Goal: Task Accomplishment & Management: Complete application form

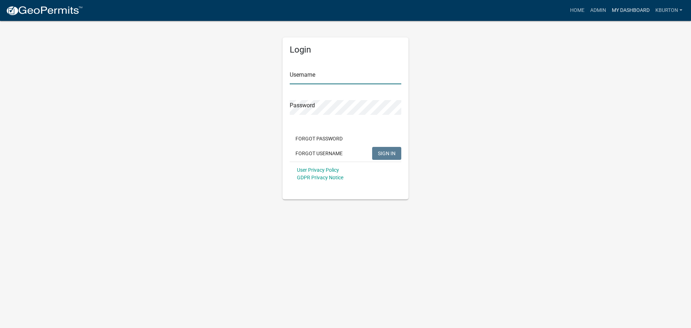
type input "kburton"
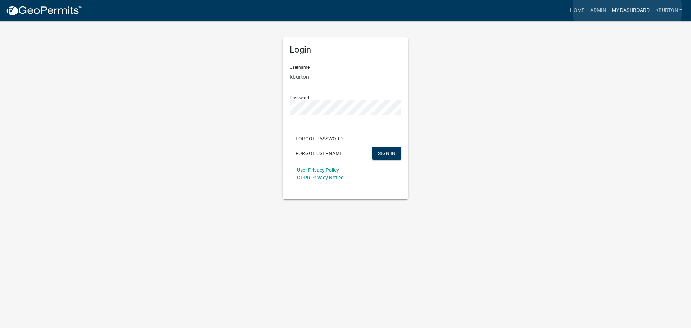
click at [628, 9] on link "My Dashboard" at bounding box center [631, 11] width 44 height 14
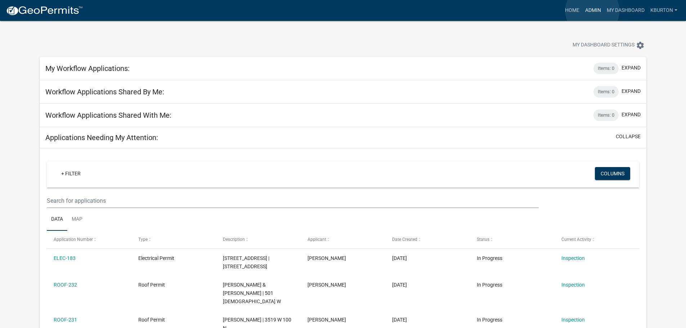
click at [592, 11] on link "Admin" at bounding box center [593, 11] width 22 height 14
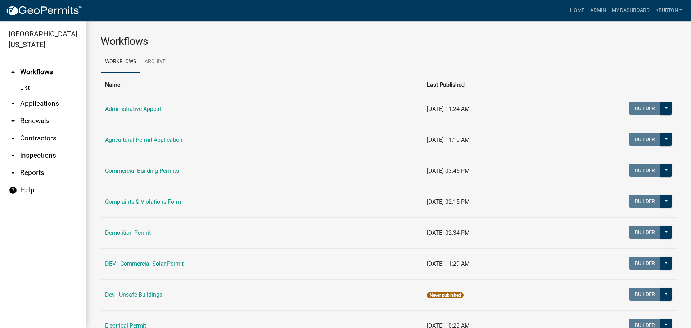
click at [50, 147] on link "arrow_drop_down Inspections" at bounding box center [43, 155] width 86 height 17
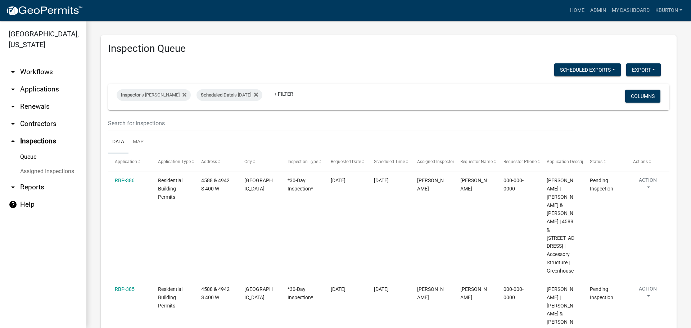
click at [63, 164] on link "Assigned Inspections" at bounding box center [43, 171] width 86 height 14
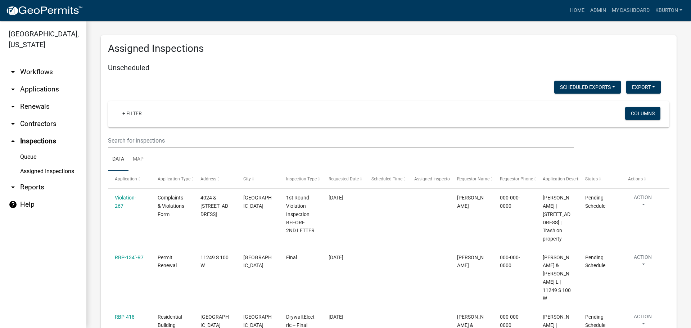
click at [31, 150] on link "Queue" at bounding box center [43, 157] width 86 height 14
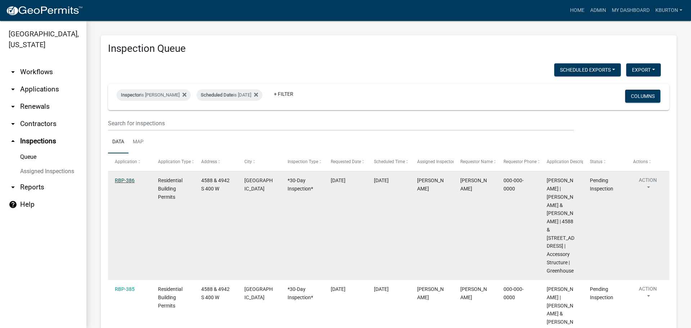
click at [129, 178] on link "RBP-386" at bounding box center [125, 181] width 20 height 6
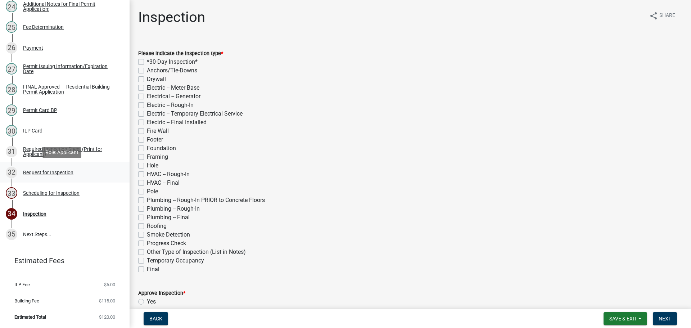
scroll to position [599, 0]
click at [74, 195] on div "Scheduling for Inspection" at bounding box center [51, 193] width 57 height 5
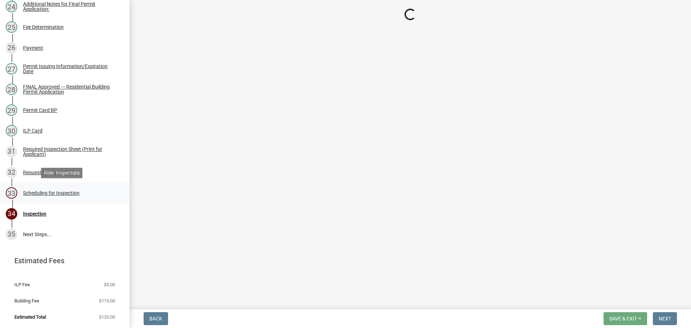
select select "25b75ae6-03c7-4280-9b34-fcf63005d5e5"
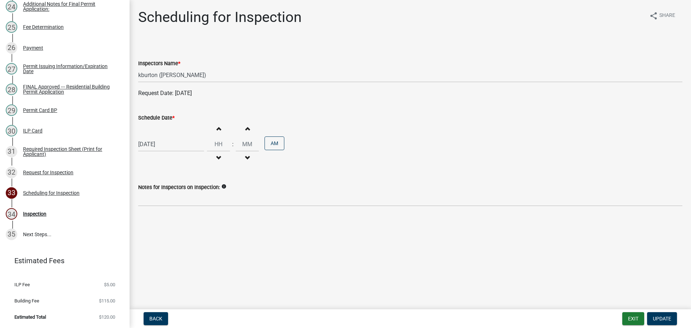
click at [156, 119] on label "Schedule Date *" at bounding box center [156, 118] width 36 height 5
click at [156, 137] on input "[DATE]" at bounding box center [171, 144] width 66 height 15
select select "8"
select select "2025"
click at [181, 239] on div "4" at bounding box center [180, 240] width 12 height 12
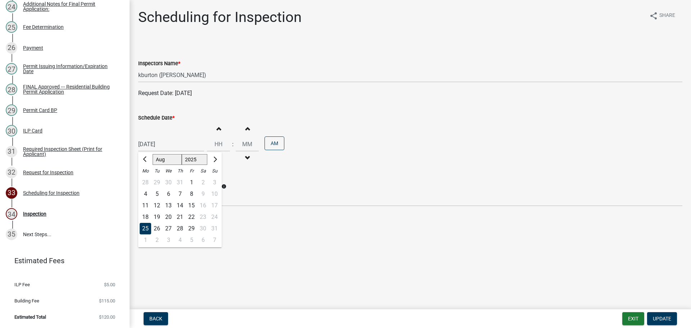
type input "[DATE]"
click at [659, 315] on button "Update" at bounding box center [662, 318] width 30 height 13
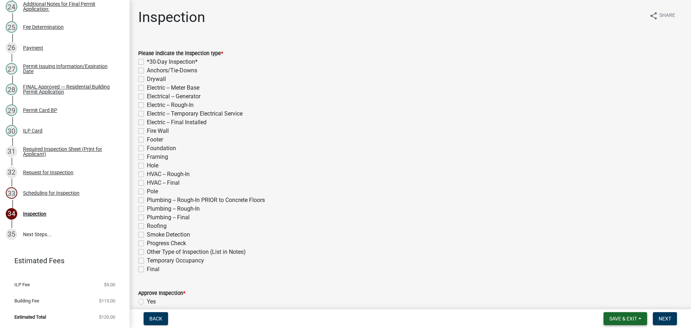
click at [637, 317] on span "Save & Exit" at bounding box center [624, 319] width 28 height 6
click at [630, 302] on button "Save & Exit" at bounding box center [619, 299] width 58 height 17
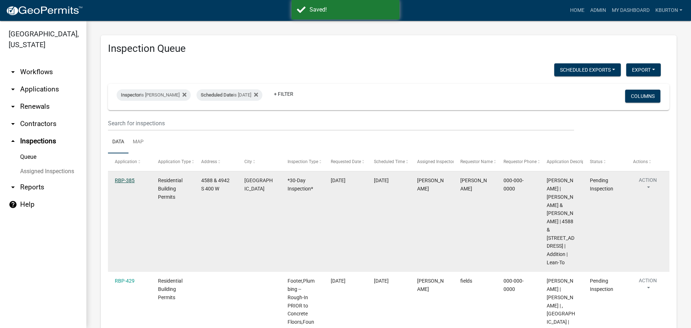
click at [125, 181] on link "RBP-385" at bounding box center [125, 181] width 20 height 6
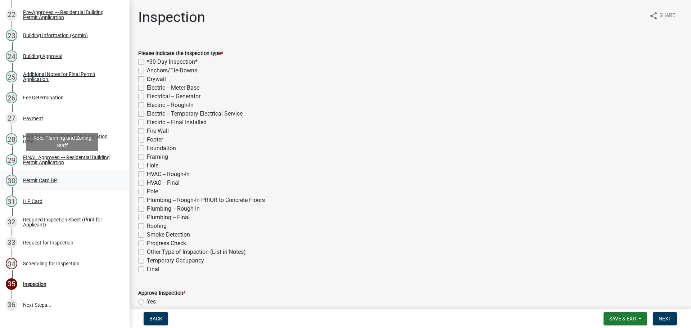
scroll to position [619, 0]
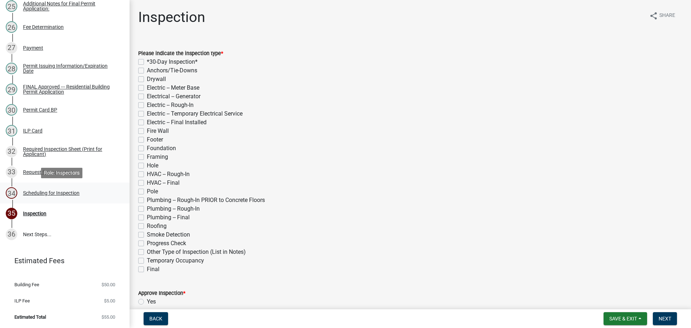
click at [76, 192] on div "Scheduling for Inspection" at bounding box center [51, 193] width 57 height 5
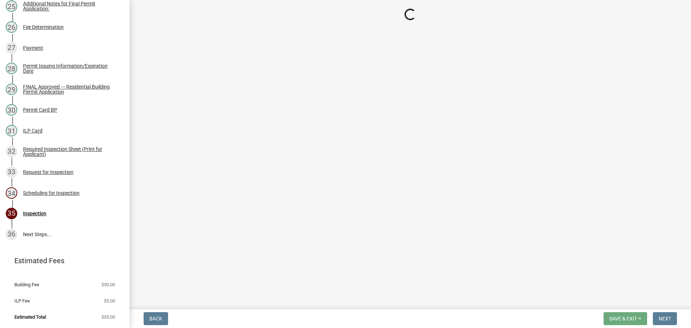
select select "25b75ae6-03c7-4280-9b34-fcf63005d5e5"
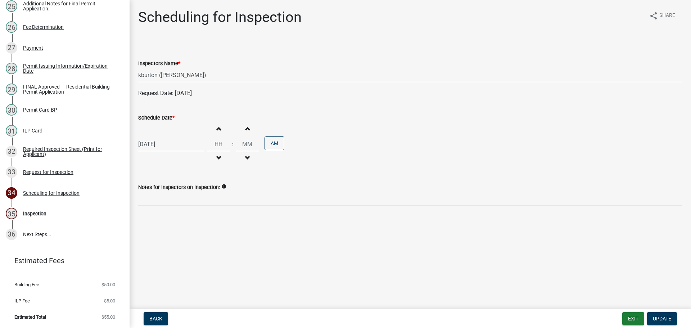
click at [166, 117] on label "Schedule Date *" at bounding box center [156, 118] width 36 height 5
click at [166, 137] on input "[DATE]" at bounding box center [171, 144] width 66 height 15
select select "8"
select select "2025"
click at [183, 241] on div "4" at bounding box center [180, 240] width 12 height 12
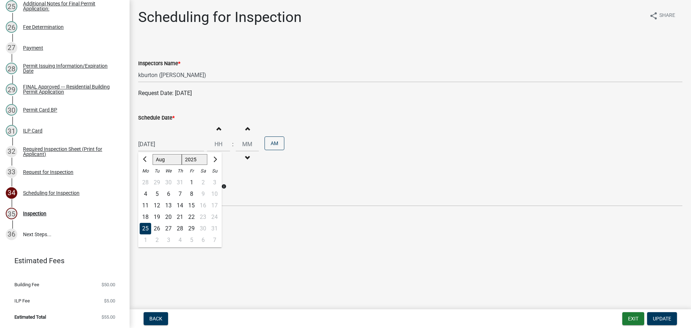
type input "[DATE]"
click at [659, 316] on span "Update" at bounding box center [662, 319] width 18 height 6
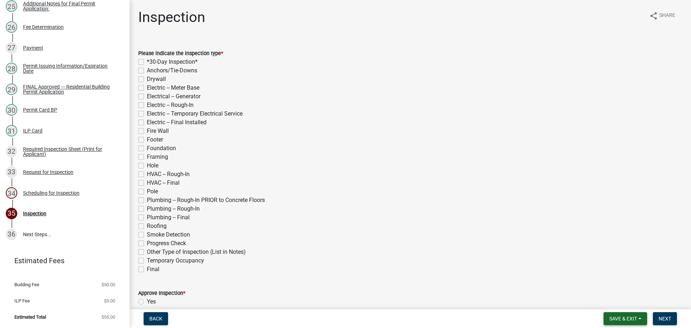
click at [640, 319] on button "Save & Exit" at bounding box center [626, 318] width 44 height 13
click at [631, 305] on button "Save & Exit" at bounding box center [619, 299] width 58 height 17
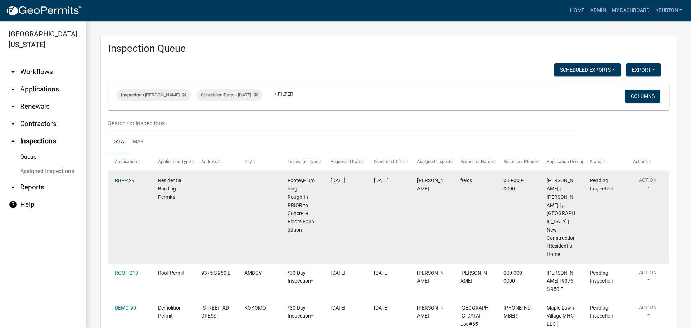
click at [124, 180] on link "RBP-429" at bounding box center [125, 181] width 20 height 6
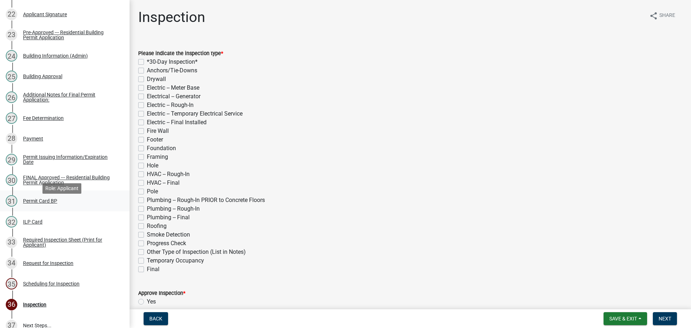
scroll to position [640, 0]
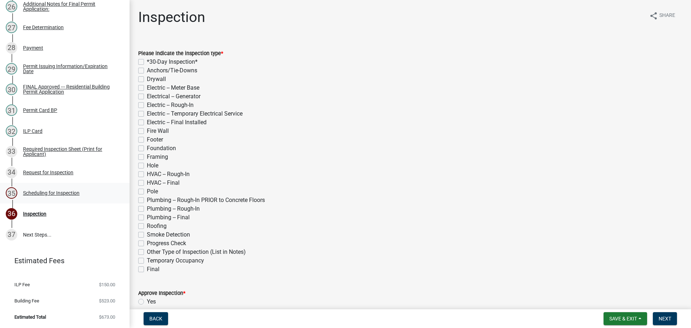
click at [62, 191] on div "Scheduling for Inspection" at bounding box center [51, 193] width 57 height 5
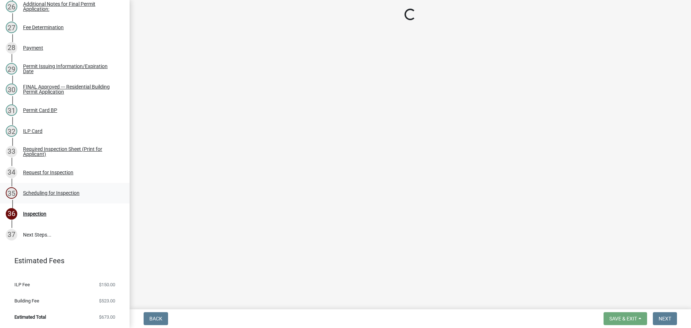
select select "25b75ae6-03c7-4280-9b34-fcf63005d5e5"
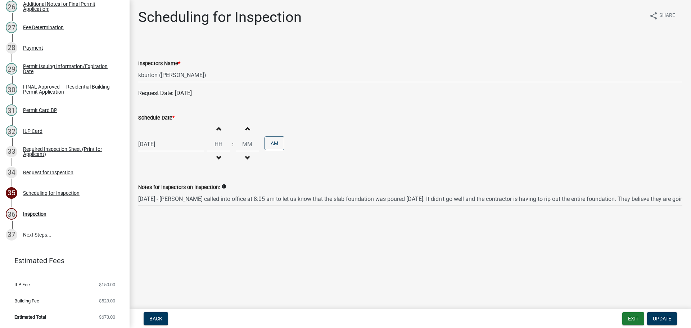
click at [155, 118] on label "Schedule Date *" at bounding box center [156, 118] width 36 height 5
click at [155, 137] on input "[DATE]" at bounding box center [171, 144] width 66 height 15
select select "8"
select select "2025"
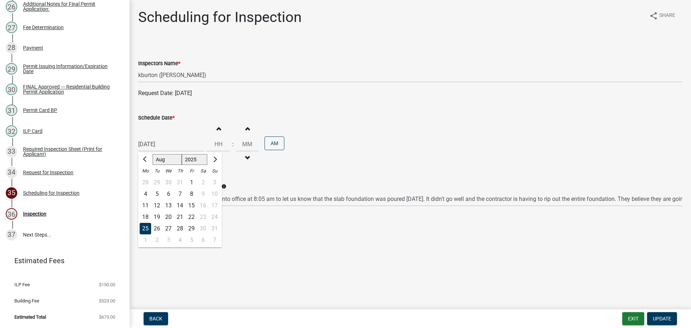
click at [180, 229] on div "28" at bounding box center [180, 229] width 12 height 12
type input "[DATE]"
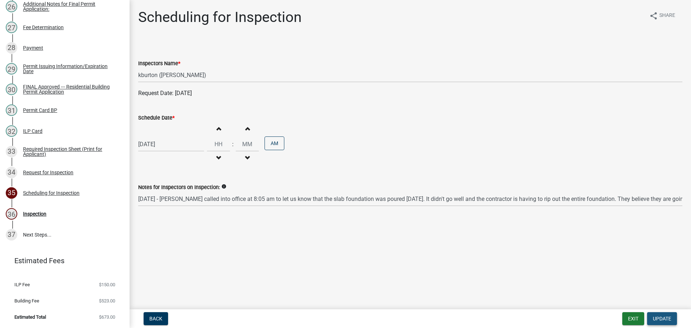
click at [658, 315] on button "Update" at bounding box center [662, 318] width 30 height 13
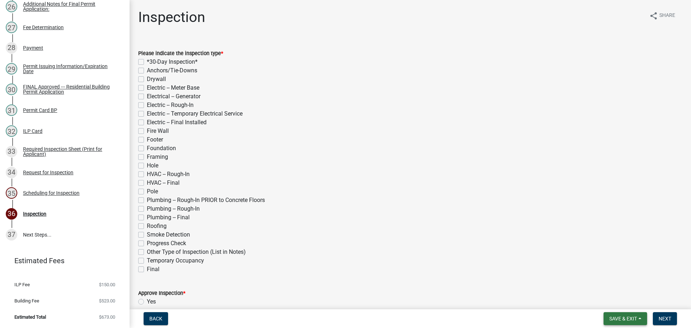
click at [631, 315] on button "Save & Exit" at bounding box center [626, 318] width 44 height 13
click at [616, 299] on button "Save & Exit" at bounding box center [619, 299] width 58 height 17
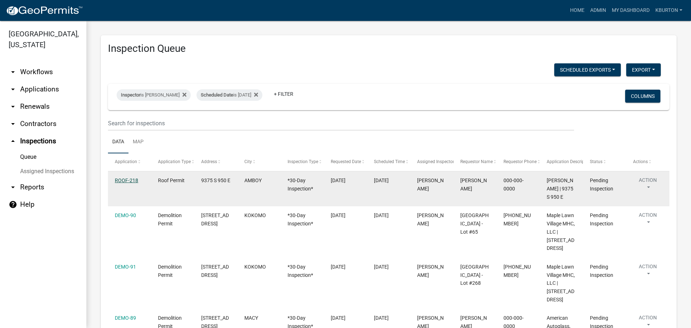
click at [133, 179] on link "ROOF-218" at bounding box center [126, 181] width 23 height 6
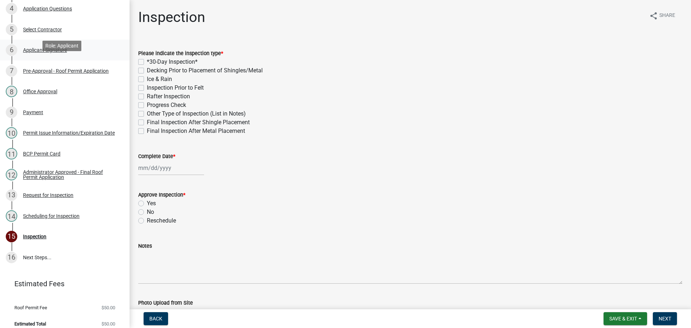
scroll to position [178, 0]
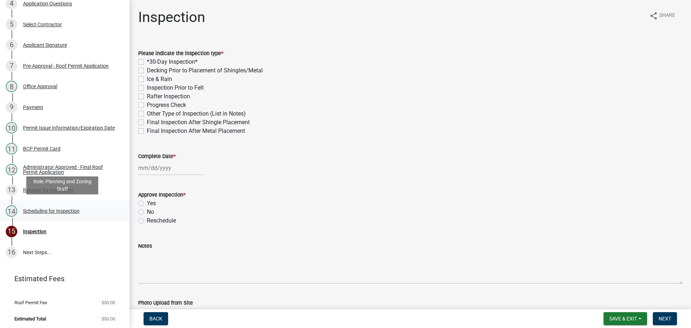
click at [74, 210] on div "Scheduling for Inspection" at bounding box center [51, 211] width 57 height 5
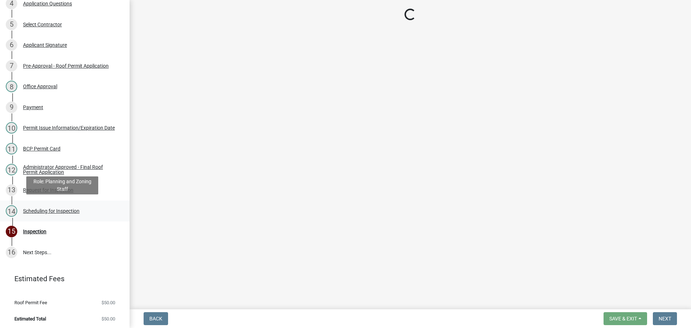
select select "25b75ae6-03c7-4280-9b34-fcf63005d5e5"
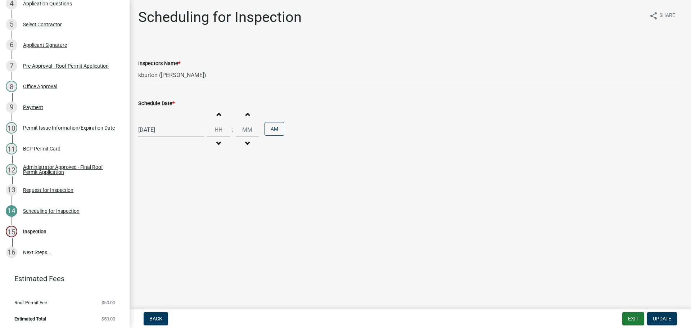
click at [165, 103] on label "Schedule Date *" at bounding box center [156, 103] width 36 height 5
click at [165, 122] on input "[DATE]" at bounding box center [171, 129] width 66 height 15
select select "8"
select select "2025"
click at [162, 146] on select "Jan Feb Mar Apr May Jun [DATE] Aug Sep Oct Nov Dec" at bounding box center [167, 145] width 29 height 11
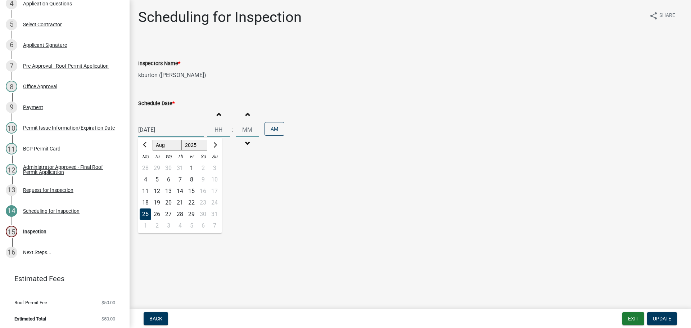
select select "9"
click at [153, 140] on select "Jan Feb Mar Apr May Jun [DATE] Aug Sep Oct Nov Dec" at bounding box center [167, 145] width 29 height 11
click at [180, 180] on div "11" at bounding box center [180, 180] width 12 height 12
type input "[DATE]"
click at [672, 316] on button "Update" at bounding box center [662, 318] width 30 height 13
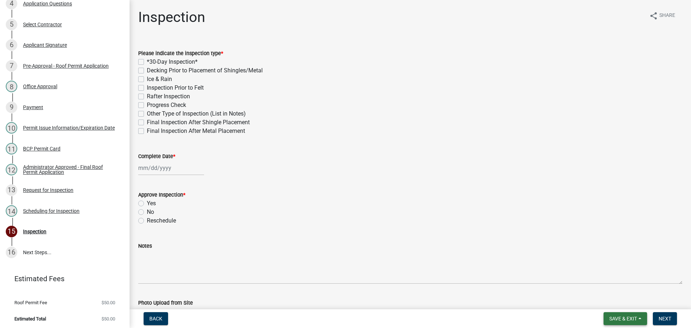
click at [629, 315] on button "Save & Exit" at bounding box center [626, 318] width 44 height 13
click at [626, 301] on button "Save & Exit" at bounding box center [619, 299] width 58 height 17
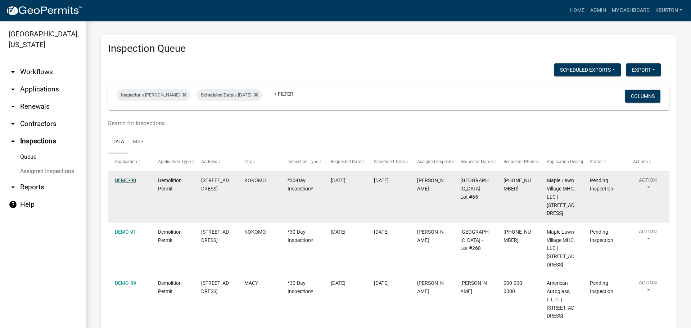
click at [125, 180] on link "DEMO-90" at bounding box center [125, 181] width 21 height 6
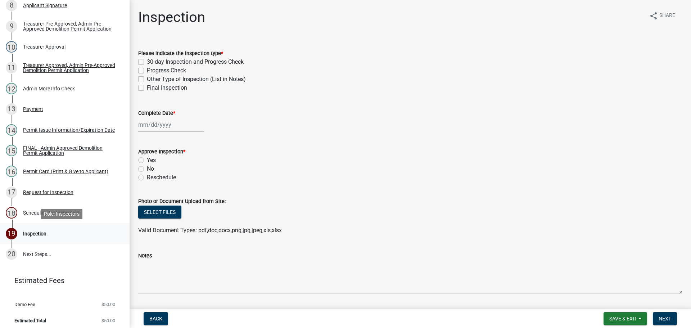
scroll to position [261, 0]
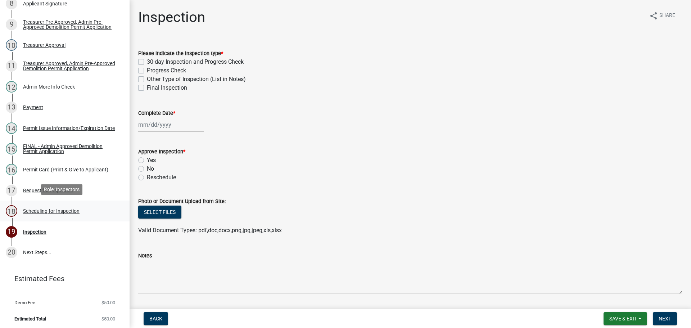
click at [55, 211] on div "Scheduling for Inspection" at bounding box center [51, 211] width 57 height 5
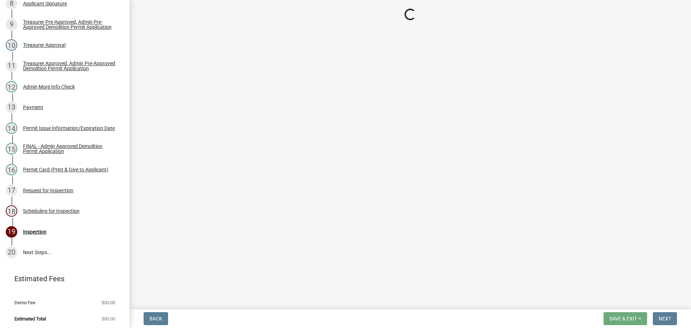
select select "25b75ae6-03c7-4280-9b34-fcf63005d5e5"
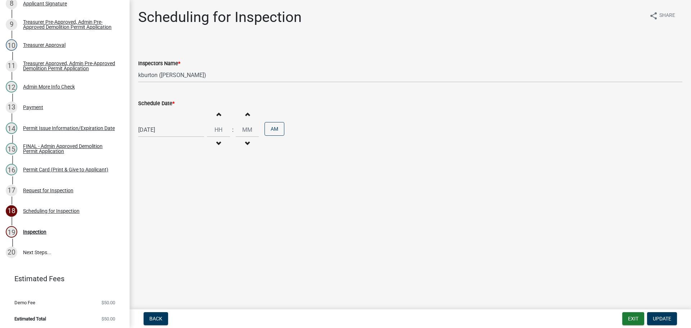
click at [160, 105] on label "Schedule Date *" at bounding box center [156, 103] width 36 height 5
click at [160, 122] on input "[DATE]" at bounding box center [171, 129] width 66 height 15
select select "8"
select select "2025"
click at [179, 226] on div "4" at bounding box center [180, 226] width 12 height 12
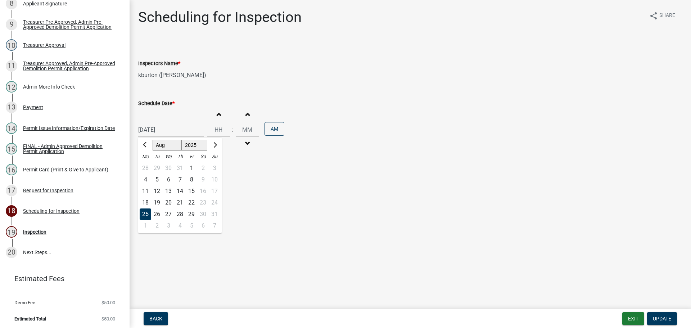
type input "[DATE]"
click at [667, 316] on span "Update" at bounding box center [662, 319] width 18 height 6
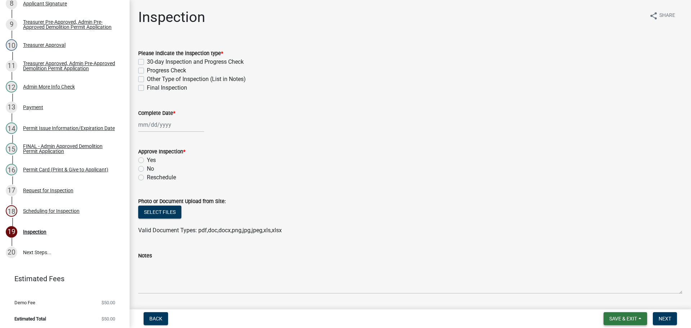
click at [630, 314] on button "Save & Exit" at bounding box center [626, 318] width 44 height 13
click at [611, 297] on button "Save & Exit" at bounding box center [619, 299] width 58 height 17
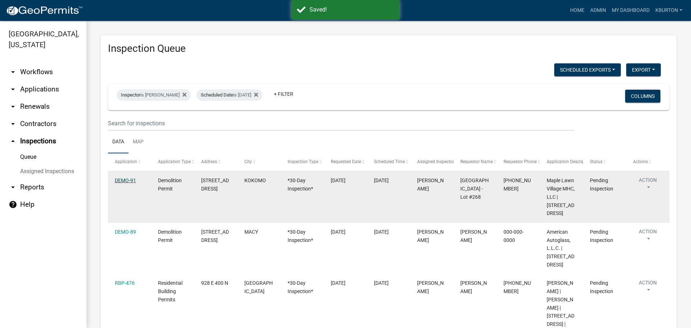
click at [123, 180] on link "DEMO-91" at bounding box center [125, 181] width 21 height 6
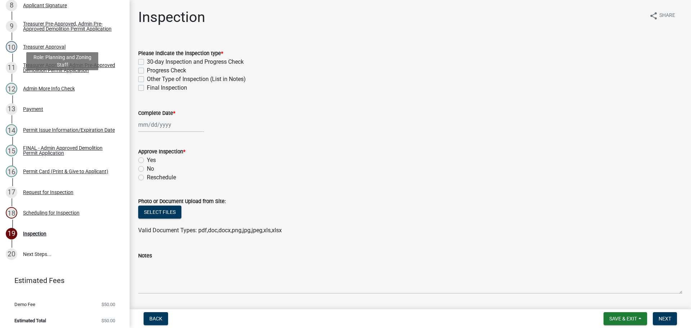
scroll to position [261, 0]
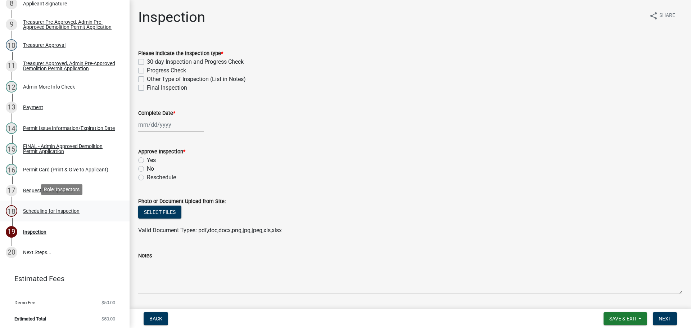
click at [77, 209] on div "Scheduling for Inspection" at bounding box center [51, 211] width 57 height 5
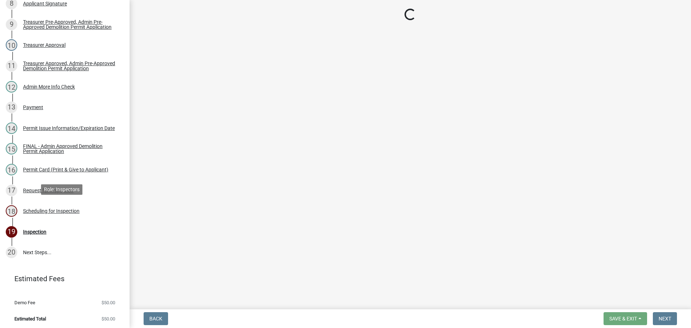
select select "25b75ae6-03c7-4280-9b34-fcf63005d5e5"
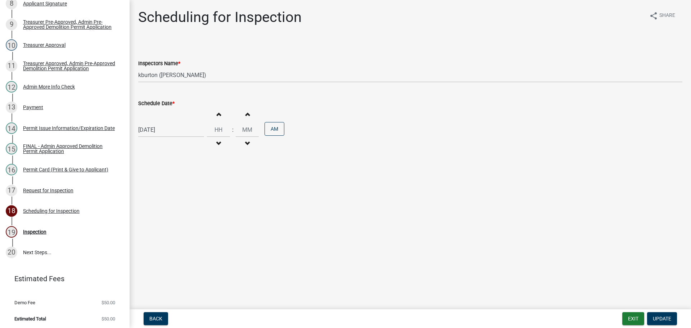
click at [165, 103] on label "Schedule Date *" at bounding box center [156, 103] width 36 height 5
click at [165, 122] on input "[DATE]" at bounding box center [171, 129] width 66 height 15
select select "8"
select select "2025"
click at [180, 227] on div "4" at bounding box center [180, 226] width 12 height 12
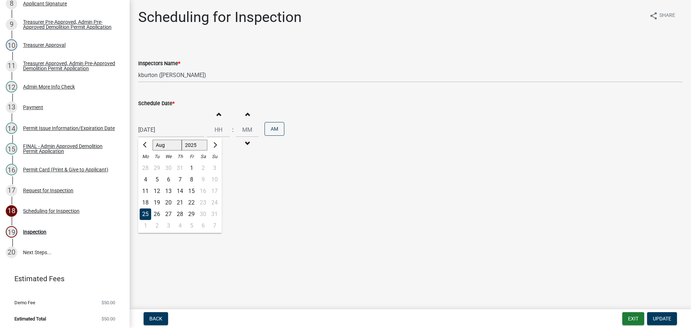
type input "[DATE]"
click at [156, 103] on label "Schedule Date *" at bounding box center [156, 103] width 36 height 5
click at [156, 122] on input "[DATE]" at bounding box center [171, 129] width 66 height 15
select select "9"
select select "2025"
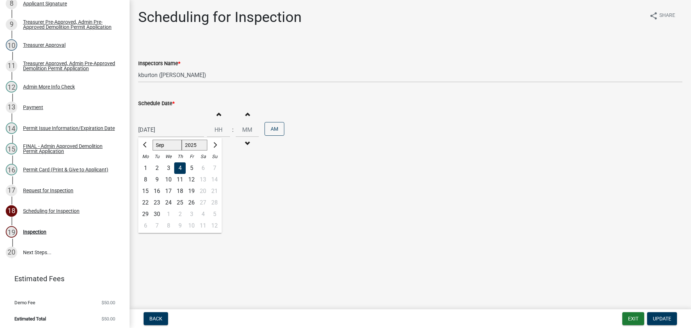
click at [179, 169] on div "4" at bounding box center [180, 168] width 12 height 12
click at [655, 314] on button "Update" at bounding box center [662, 318] width 30 height 13
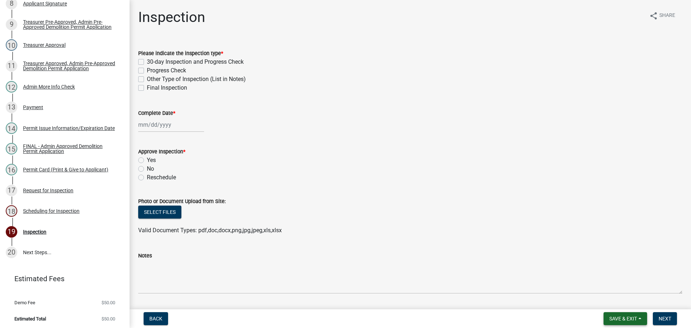
click at [621, 314] on button "Save & Exit" at bounding box center [626, 318] width 44 height 13
click at [614, 301] on button "Save & Exit" at bounding box center [619, 299] width 58 height 17
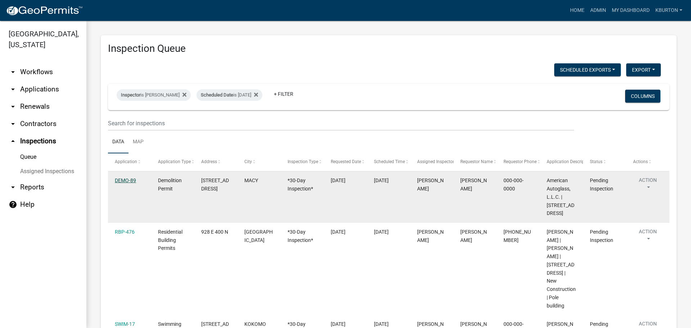
click at [123, 180] on link "DEMO-89" at bounding box center [125, 181] width 21 height 6
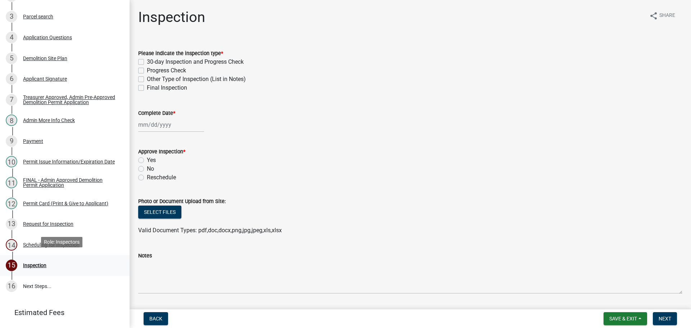
scroll to position [178, 0]
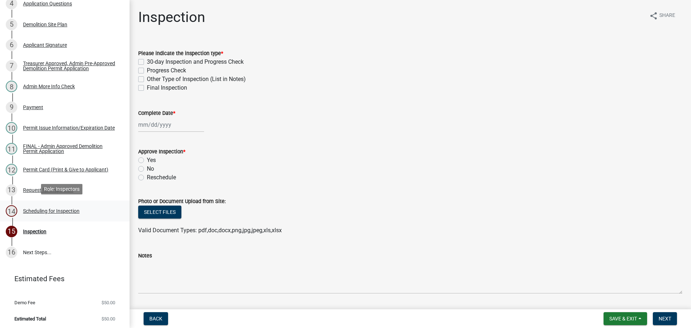
click at [60, 209] on div "Scheduling for Inspection" at bounding box center [51, 211] width 57 height 5
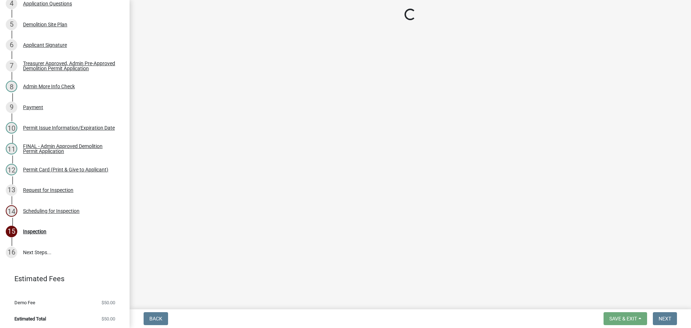
select select "25b75ae6-03c7-4280-9b34-fcf63005d5e5"
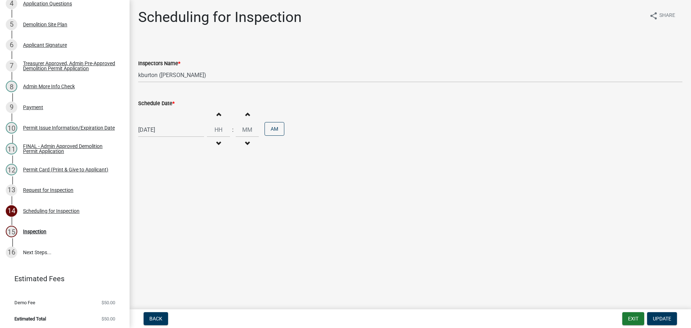
click at [161, 102] on label "Schedule Date *" at bounding box center [156, 103] width 36 height 5
click at [161, 122] on input "[DATE]" at bounding box center [171, 129] width 66 height 15
select select "8"
select select "2025"
click at [178, 224] on div "4" at bounding box center [180, 226] width 12 height 12
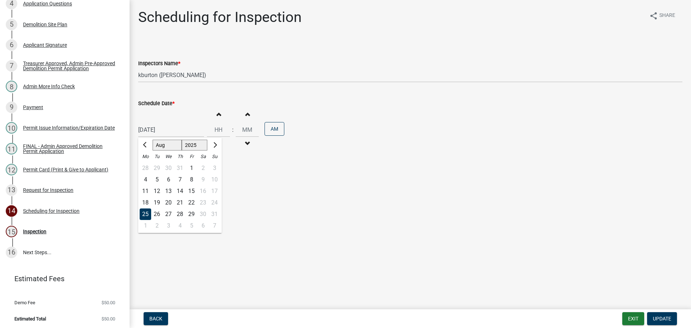
type input "[DATE]"
click at [659, 317] on span "Update" at bounding box center [662, 319] width 18 height 6
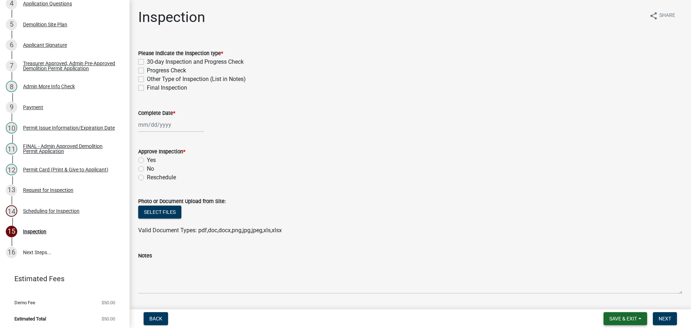
click at [627, 317] on span "Save & Exit" at bounding box center [624, 319] width 28 height 6
click at [618, 304] on button "Save & Exit" at bounding box center [619, 299] width 58 height 17
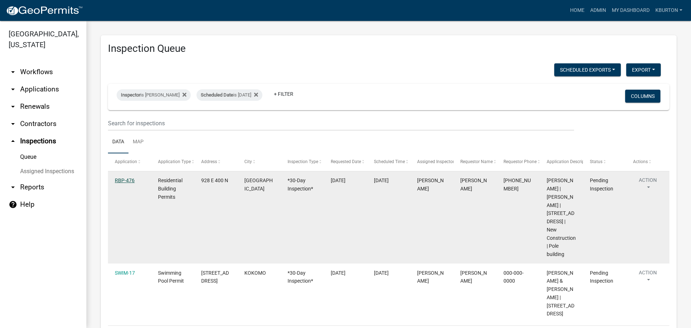
click at [129, 178] on link "RBP-476" at bounding box center [125, 181] width 20 height 6
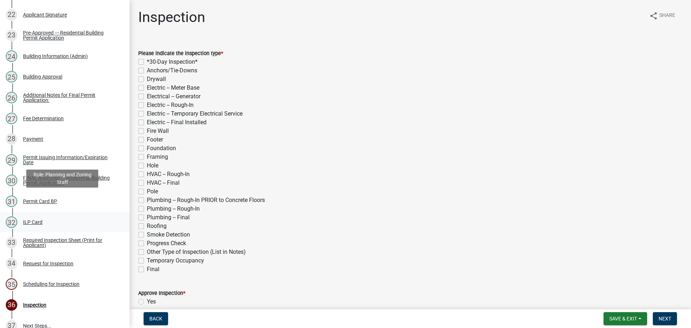
scroll to position [640, 0]
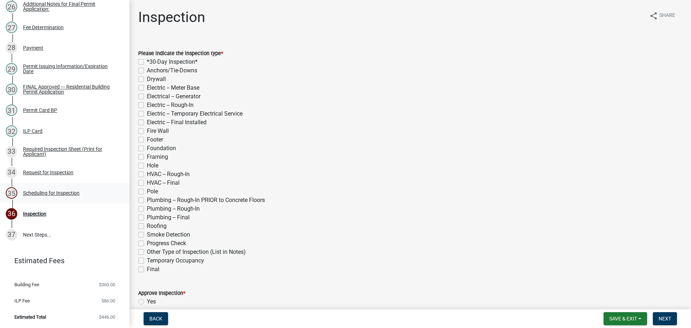
click at [58, 193] on div "Scheduling for Inspection" at bounding box center [51, 193] width 57 height 5
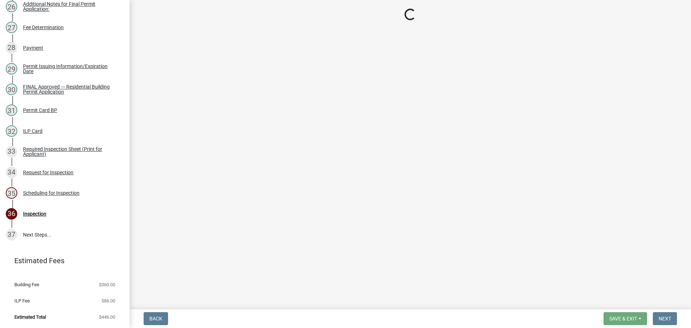
select select "25b75ae6-03c7-4280-9b34-fcf63005d5e5"
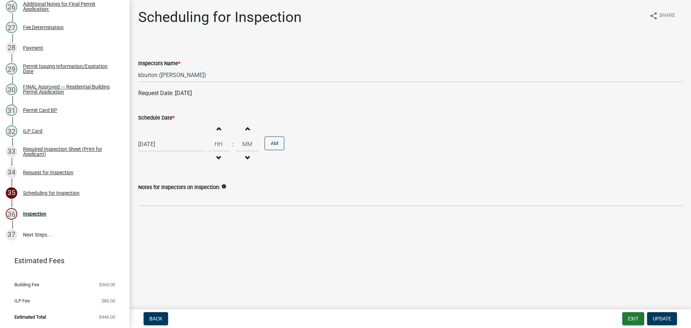
click at [168, 117] on label "Schedule Date *" at bounding box center [156, 118] width 36 height 5
click at [168, 137] on input "[DATE]" at bounding box center [171, 144] width 66 height 15
select select "8"
select select "2025"
click at [158, 160] on select "Jan Feb Mar Apr May Jun [DATE] Aug Sep Oct Nov Dec" at bounding box center [167, 159] width 29 height 11
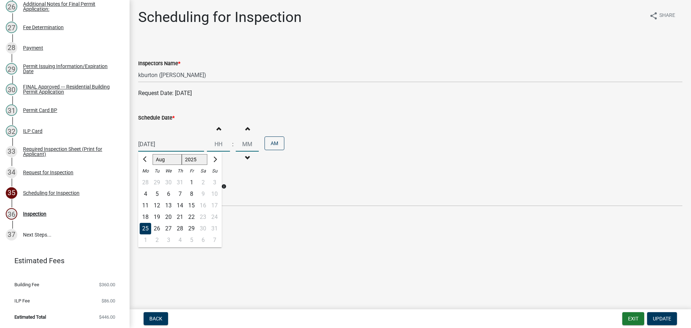
select select "9"
click at [153, 154] on select "Jan Feb Mar Apr May Jun [DATE] Aug Sep Oct Nov Dec" at bounding box center [167, 159] width 29 height 11
click at [158, 194] on div "9" at bounding box center [157, 194] width 12 height 12
type input "[DATE]"
click at [660, 315] on button "Update" at bounding box center [662, 318] width 30 height 13
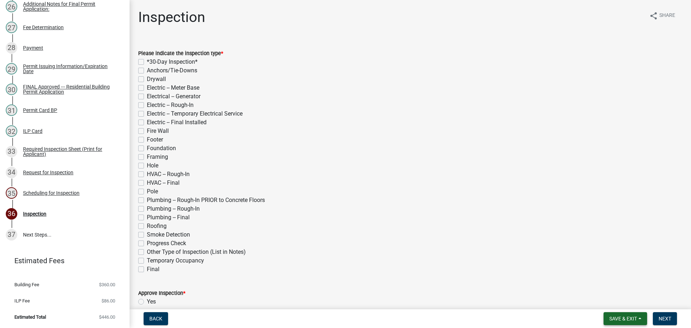
click at [615, 316] on span "Save & Exit" at bounding box center [624, 319] width 28 height 6
click at [615, 300] on button "Save & Exit" at bounding box center [619, 299] width 58 height 17
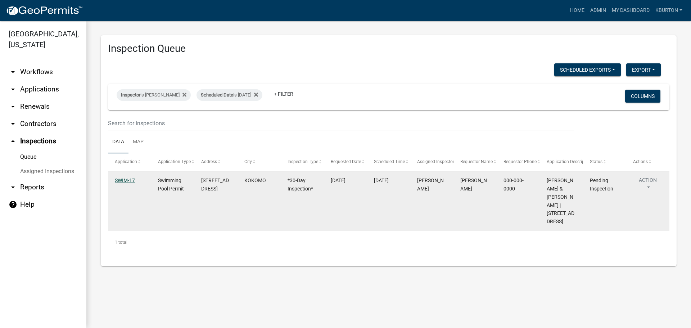
click at [125, 178] on link "SWIM-17" at bounding box center [125, 181] width 20 height 6
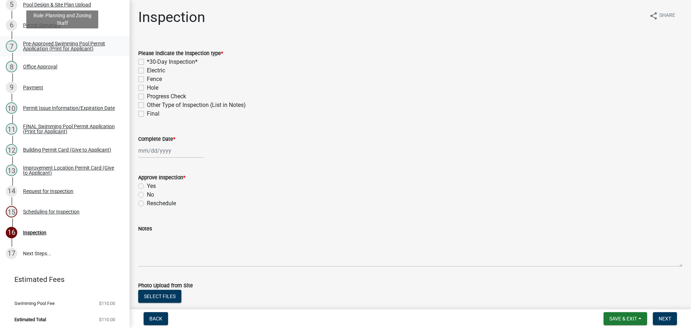
scroll to position [199, 0]
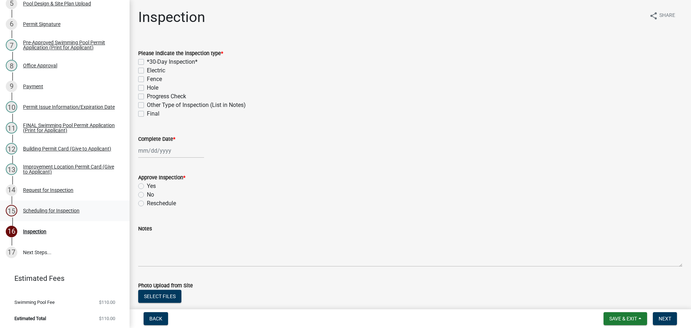
click at [59, 211] on div "Scheduling for Inspection" at bounding box center [51, 210] width 57 height 5
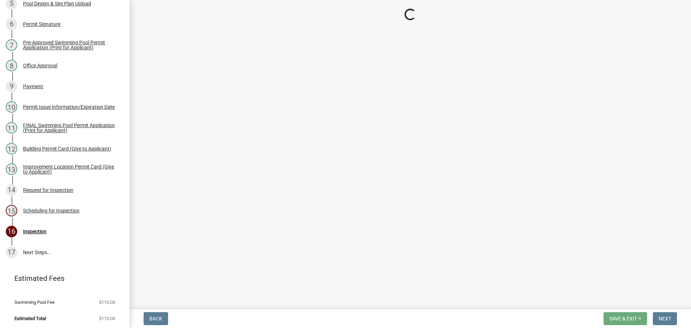
select select "25b75ae6-03c7-4280-9b34-fcf63005d5e5"
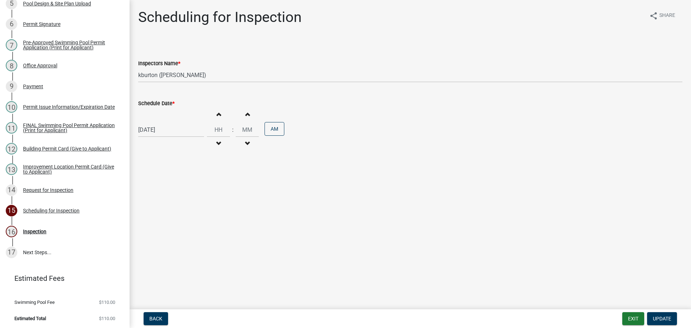
click at [166, 103] on label "Schedule Date *" at bounding box center [156, 103] width 36 height 5
click at [166, 122] on input "[DATE]" at bounding box center [171, 129] width 66 height 15
select select "8"
select select "2025"
drag, startPoint x: 183, startPoint y: 214, endPoint x: 188, endPoint y: 213, distance: 5.1
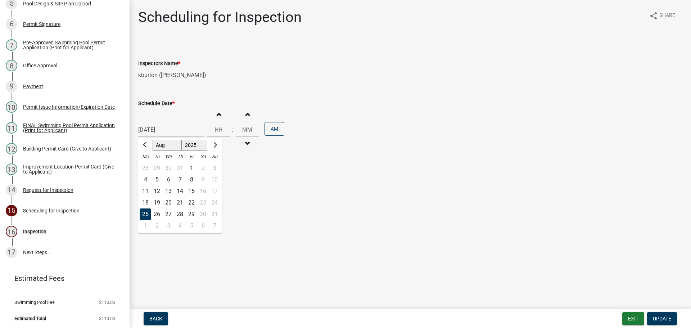
click at [183, 214] on div "28" at bounding box center [180, 215] width 12 height 12
type input "[DATE]"
click at [665, 315] on button "Update" at bounding box center [662, 318] width 30 height 13
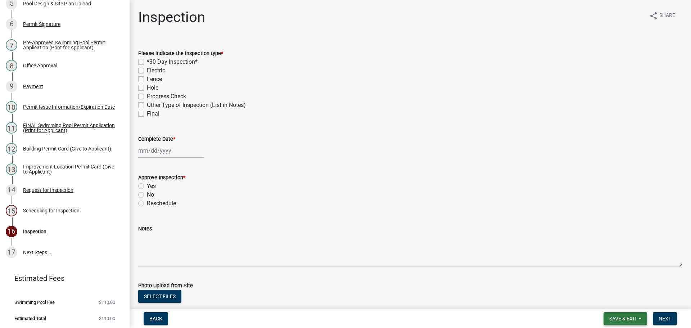
click at [634, 316] on span "Save & Exit" at bounding box center [624, 319] width 28 height 6
click at [627, 295] on button "Save & Exit" at bounding box center [619, 299] width 58 height 17
